Goal: Task Accomplishment & Management: Use online tool/utility

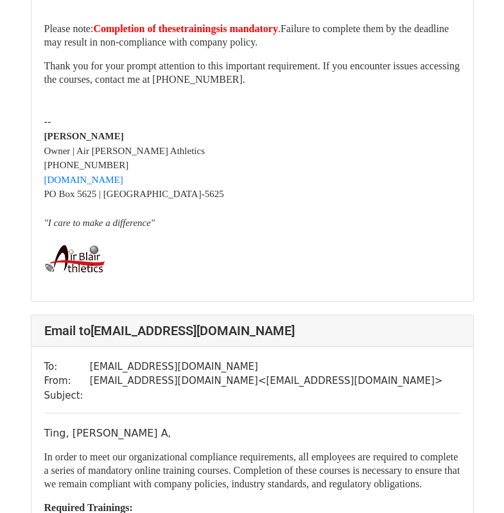
scroll to position [7196, 0]
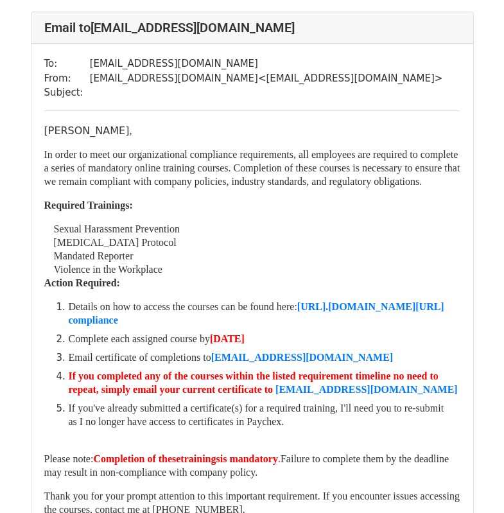
scroll to position [7196, 0]
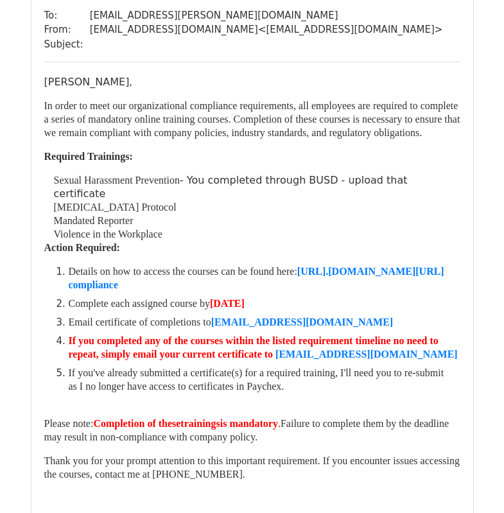
scroll to position [964, 0]
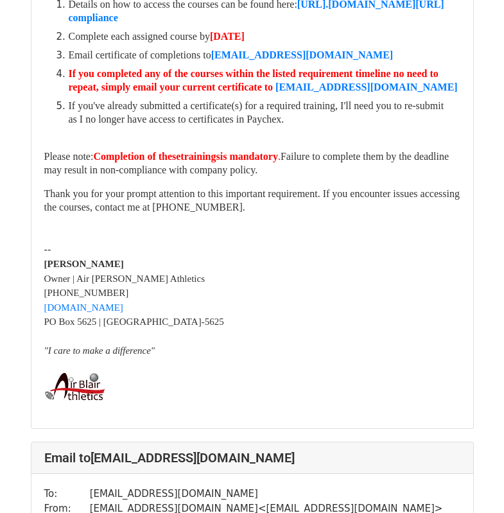
scroll to position [4241, 0]
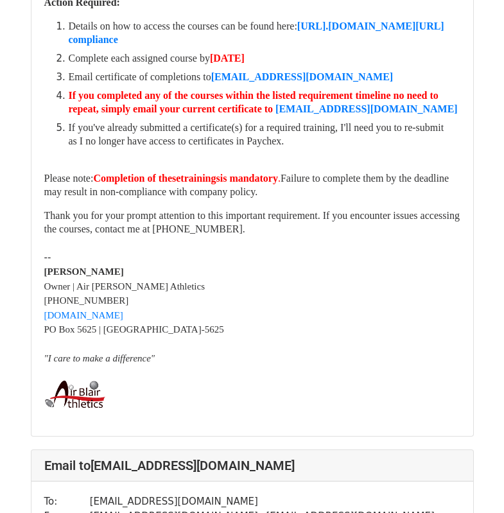
scroll to position [4048, 0]
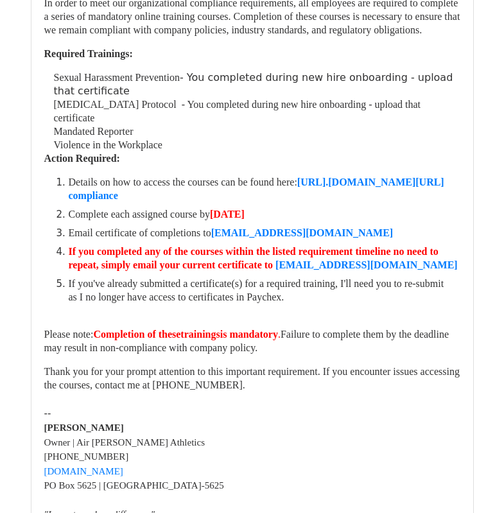
scroll to position [3148, 0]
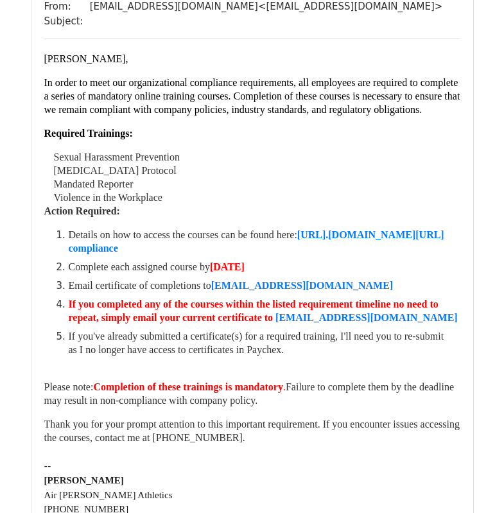
scroll to position [193, 0]
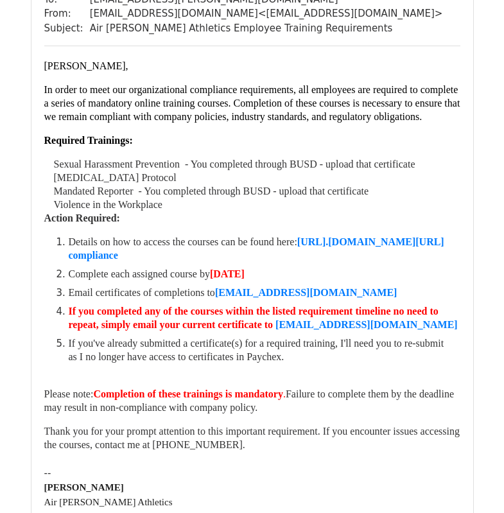
scroll to position [835, 0]
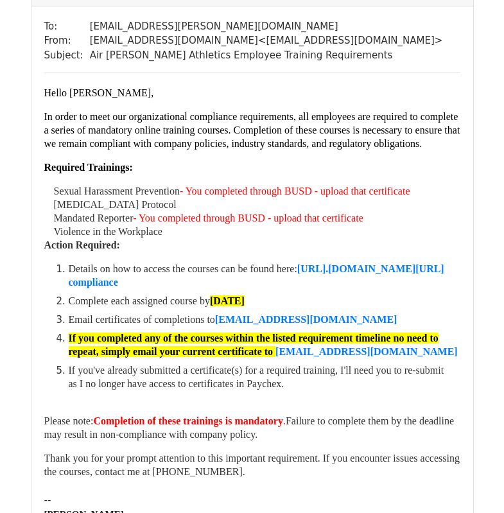
scroll to position [835, 0]
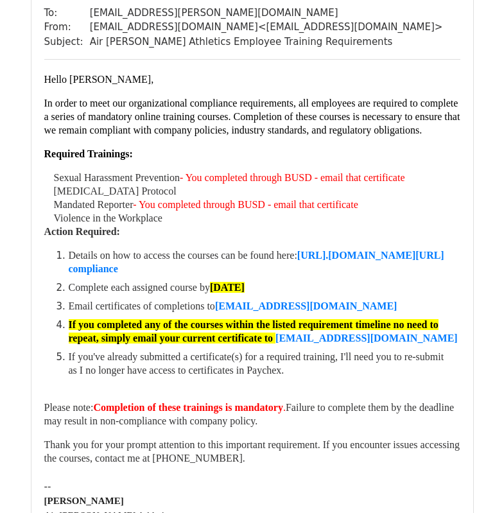
scroll to position [900, 0]
